Goal: Task Accomplishment & Management: Manage account settings

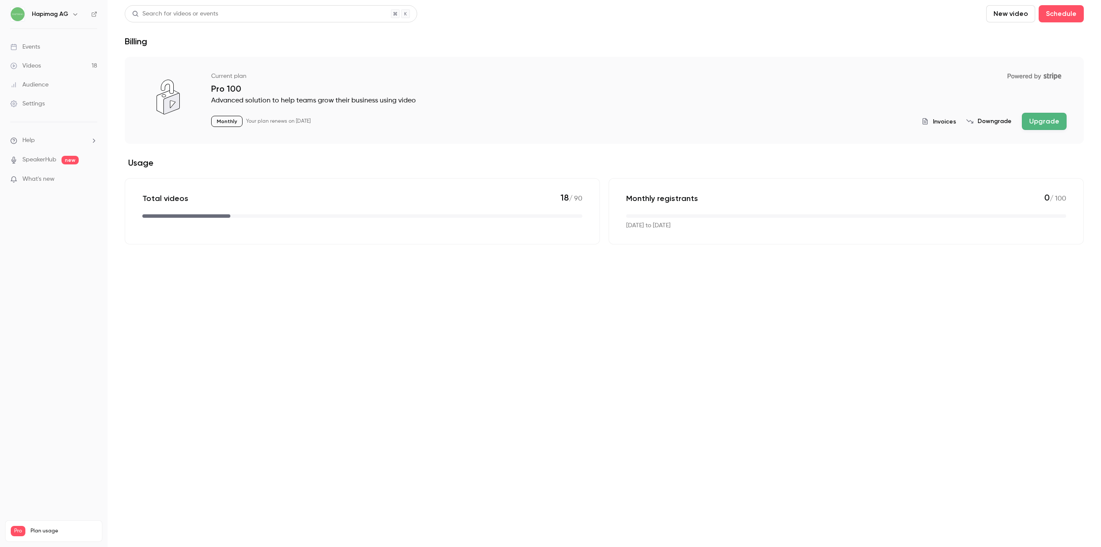
click at [51, 100] on link "Settings" at bounding box center [54, 103] width 108 height 19
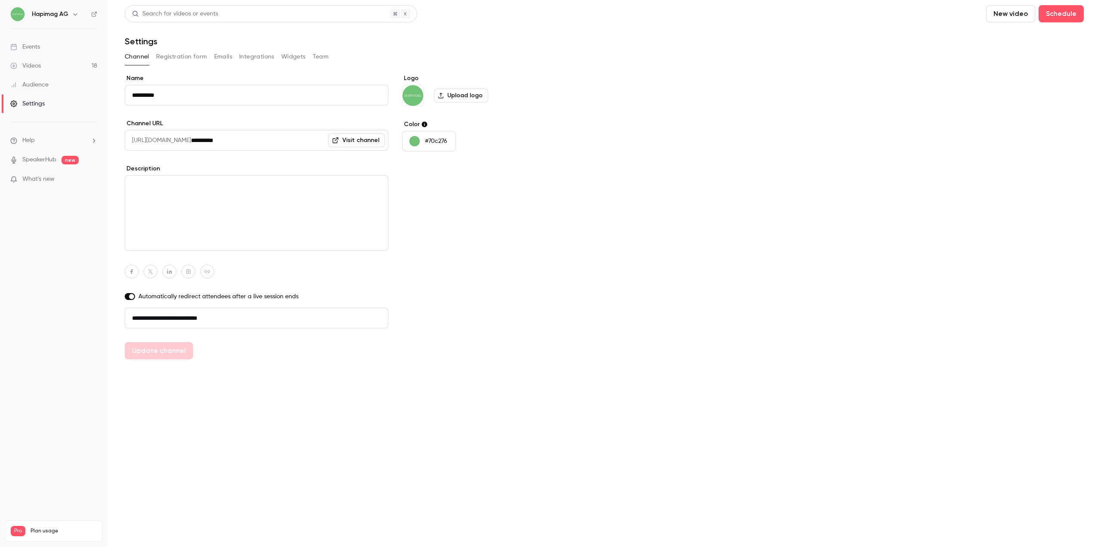
click at [254, 58] on button "Integrations" at bounding box center [256, 57] width 35 height 14
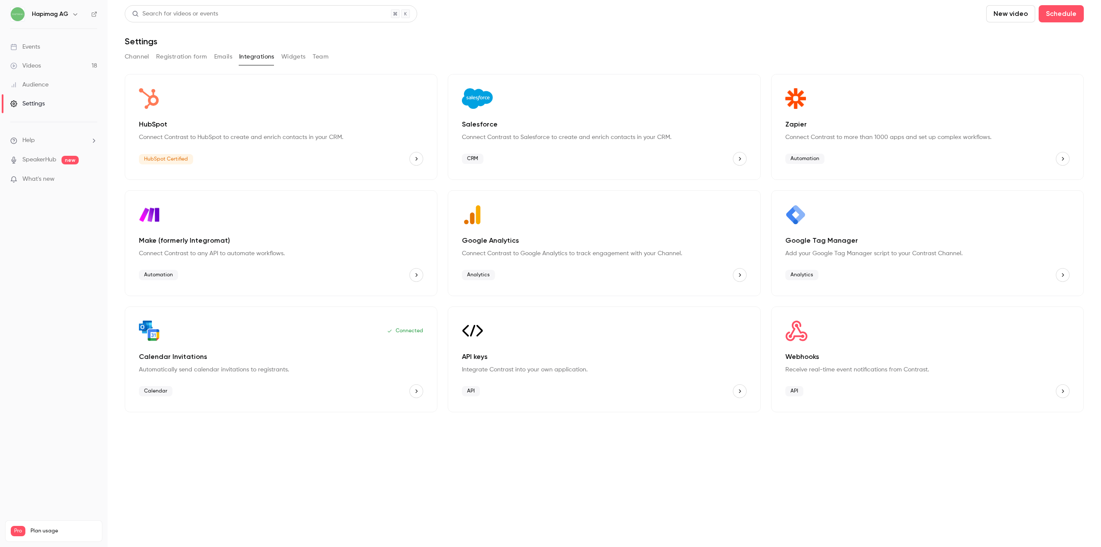
click at [696, 143] on div "Salesforce Connect Contrast to Salesforce to create and enrich contacts in your…" at bounding box center [604, 127] width 313 height 106
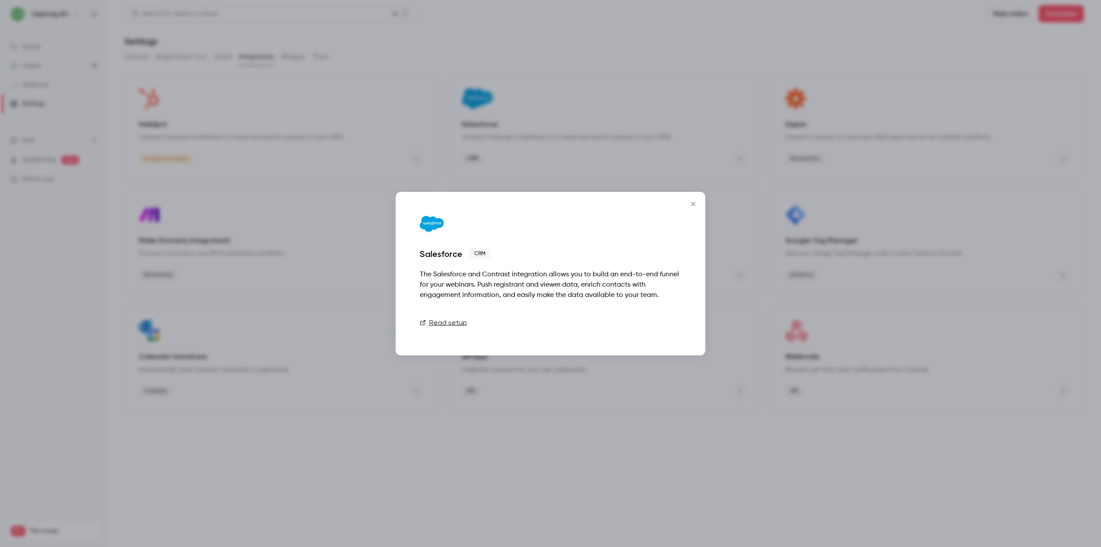
click at [651, 331] on button "Talk to [GEOGRAPHIC_DATA]" at bounding box center [626, 322] width 110 height 17
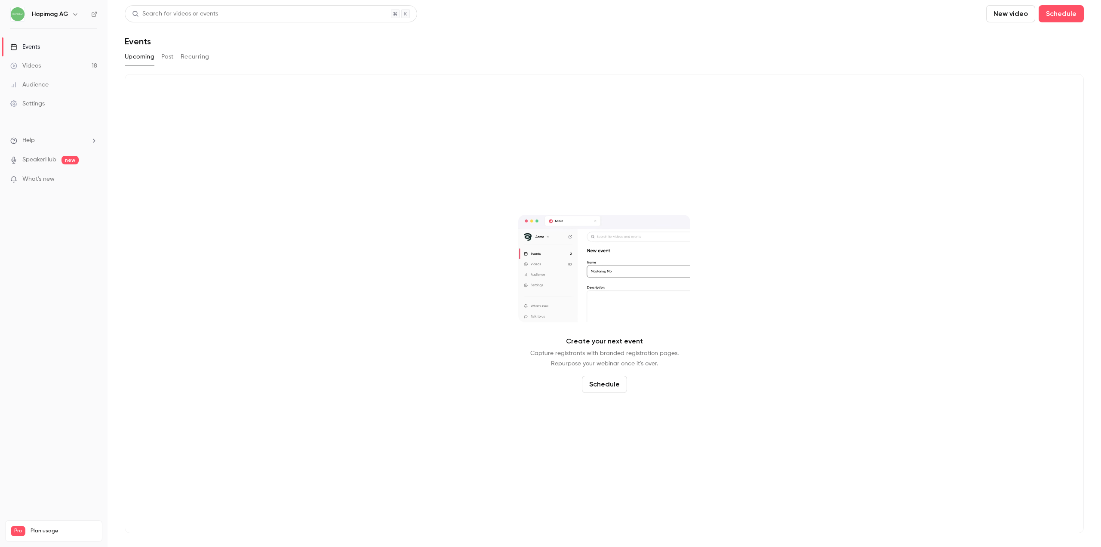
click at [307, 267] on div "Create your next event Capture registrants with branded registration pages. Rep…" at bounding box center [604, 303] width 959 height 459
